Goal: Information Seeking & Learning: Learn about a topic

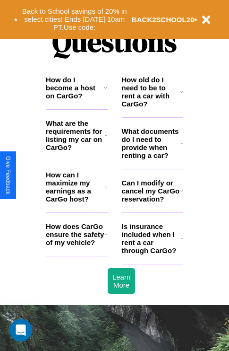
scroll to position [1145, 0]
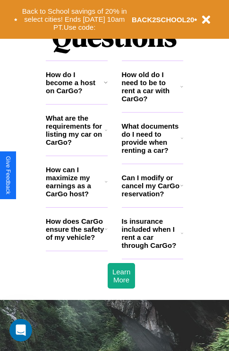
click at [77, 241] on h3 "How does CarGo ensure the safety of my vehicle?" at bounding box center [75, 229] width 59 height 24
click at [152, 248] on h3 "Is insurance included when I rent a car through CarGo?" at bounding box center [151, 233] width 59 height 32
click at [152, 102] on h3 "How old do I need to be to rent a car with CarGo?" at bounding box center [151, 86] width 59 height 32
click at [152, 248] on h3 "Is insurance included when I rent a car through CarGo?" at bounding box center [151, 233] width 59 height 32
click at [152, 198] on h3 "Can I modify or cancel my CarGo reservation?" at bounding box center [151, 185] width 59 height 24
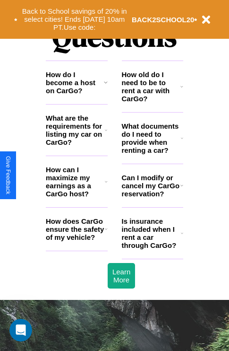
click at [152, 153] on h3 "What documents do I need to provide when renting a car?" at bounding box center [152, 138] width 60 height 32
click at [106, 134] on icon at bounding box center [106, 130] width 2 height 8
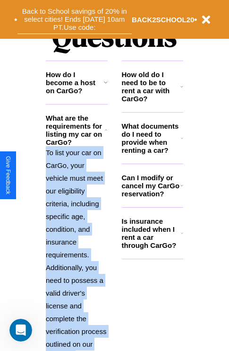
click at [74, 19] on button "Back to School savings of 20% in select cities! Ends [DATE] 10am PT. Use code:" at bounding box center [74, 19] width 114 height 29
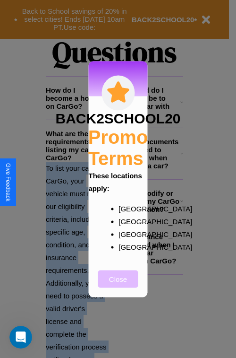
click at [118, 285] on button "Close" at bounding box center [118, 278] width 40 height 17
